Goal: Information Seeking & Learning: Check status

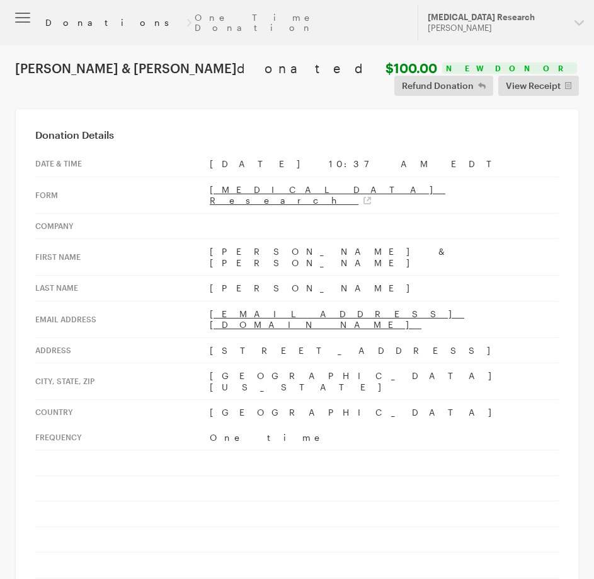
click at [69, 20] on link "Donations" at bounding box center [113, 23] width 137 height 10
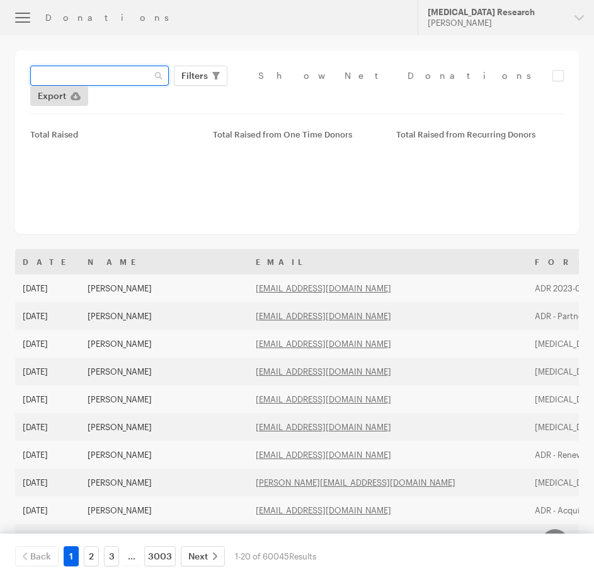
click at [125, 66] on input "text" at bounding box center [99, 76] width 139 height 20
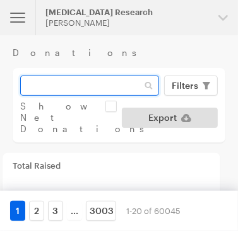
paste input "[EMAIL_ADDRESS][DOMAIN_NAME]"
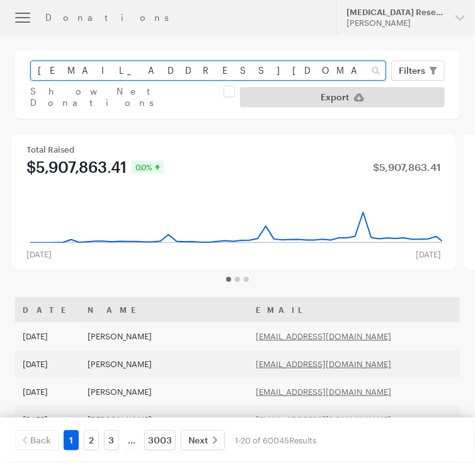
type input "[EMAIL_ADDRESS][DOMAIN_NAME]"
click at [397, 87] on button "Apply" at bounding box center [417, 97] width 40 height 20
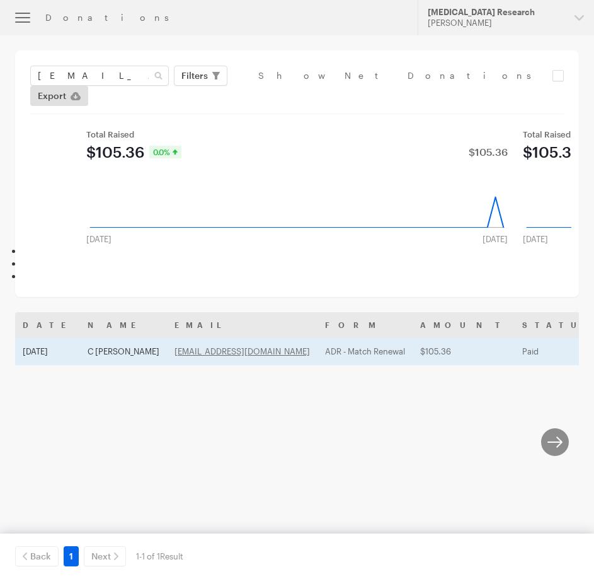
click at [88, 337] on td "C [PERSON_NAME]" at bounding box center [123, 351] width 87 height 28
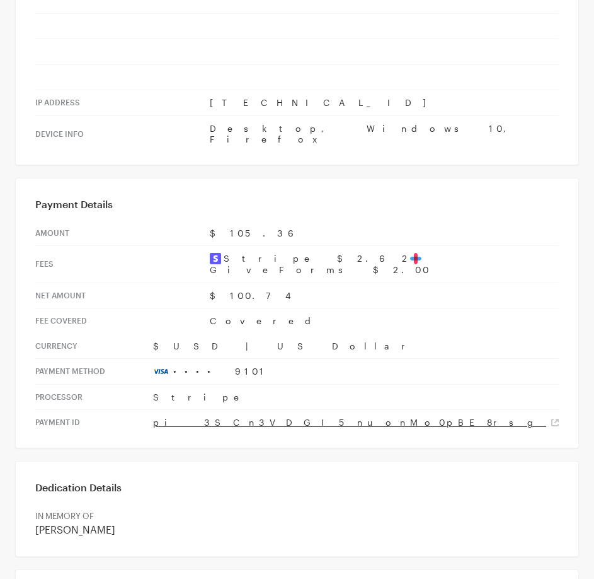
scroll to position [504, 0]
